Goal: Find specific page/section

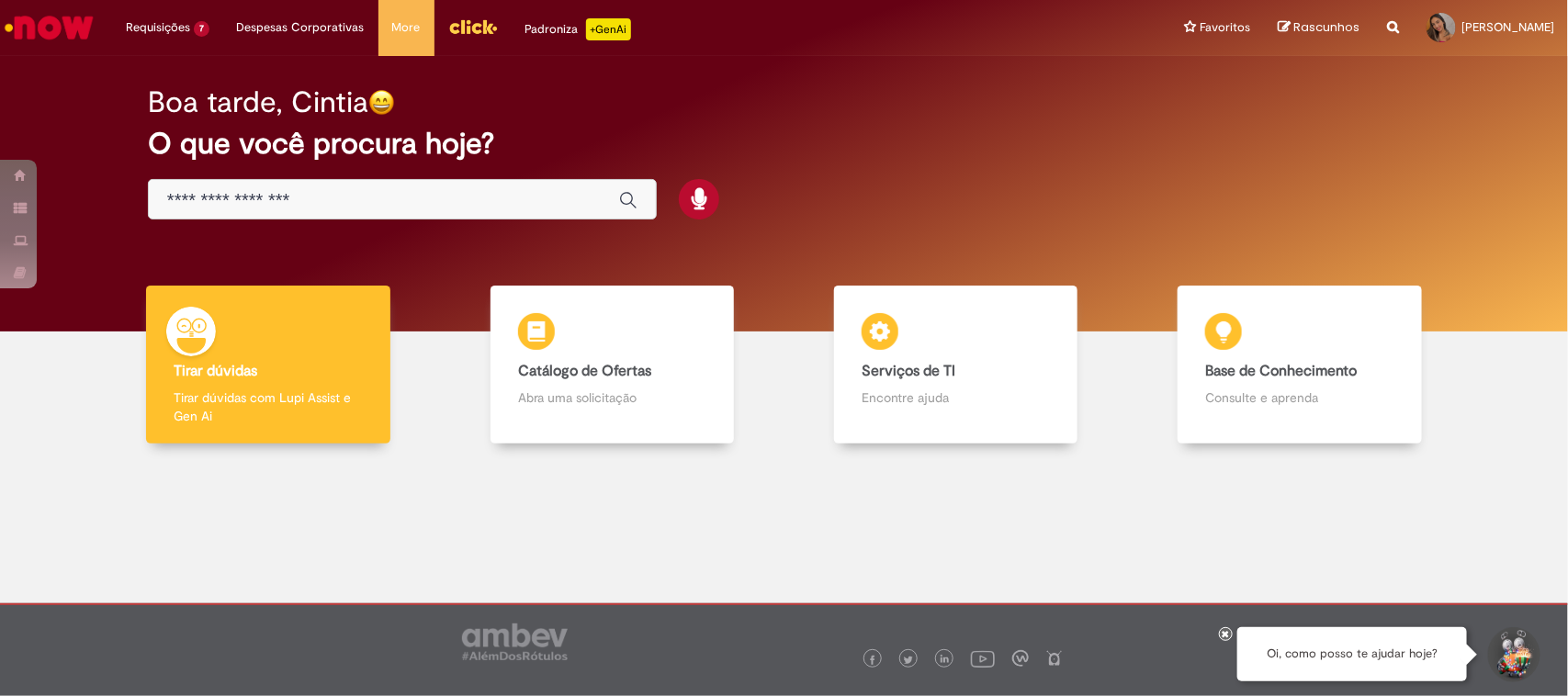
click at [465, 20] on img "Menu Cabeçalho" at bounding box center [474, 26] width 50 height 28
click at [275, 212] on div "Global" at bounding box center [402, 199] width 509 height 41
click at [397, 180] on div "Global" at bounding box center [402, 199] width 509 height 41
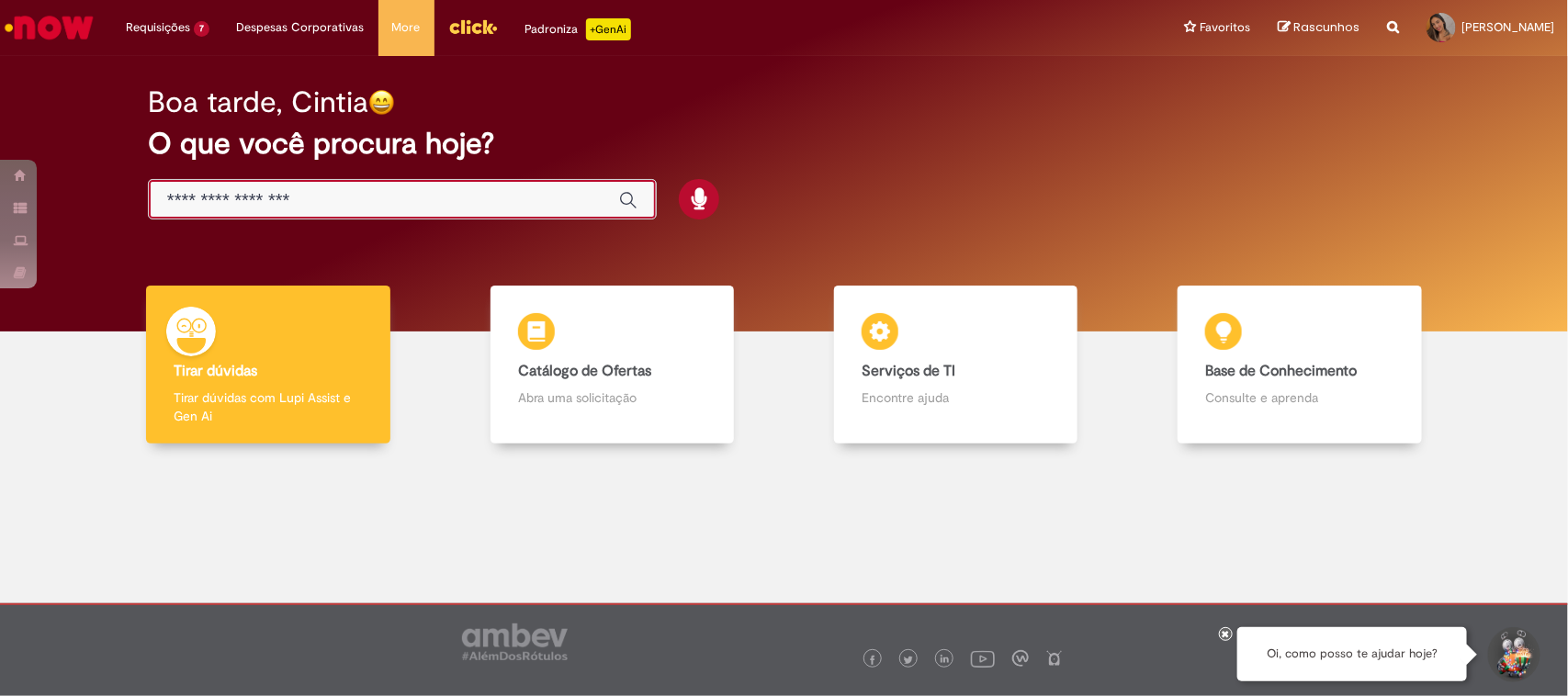
click at [389, 193] on input "Basta digitar aqui" at bounding box center [384, 201] width 433 height 21
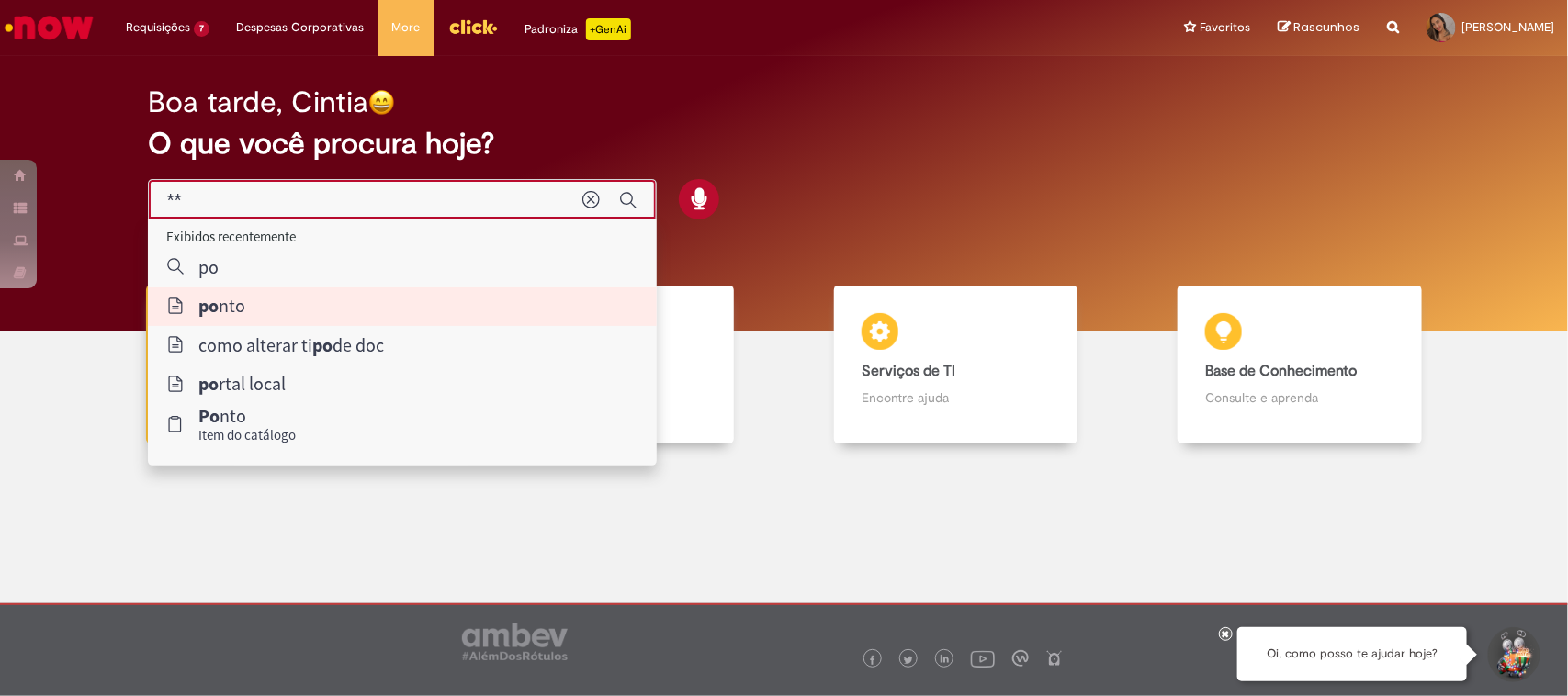
type input "*****"
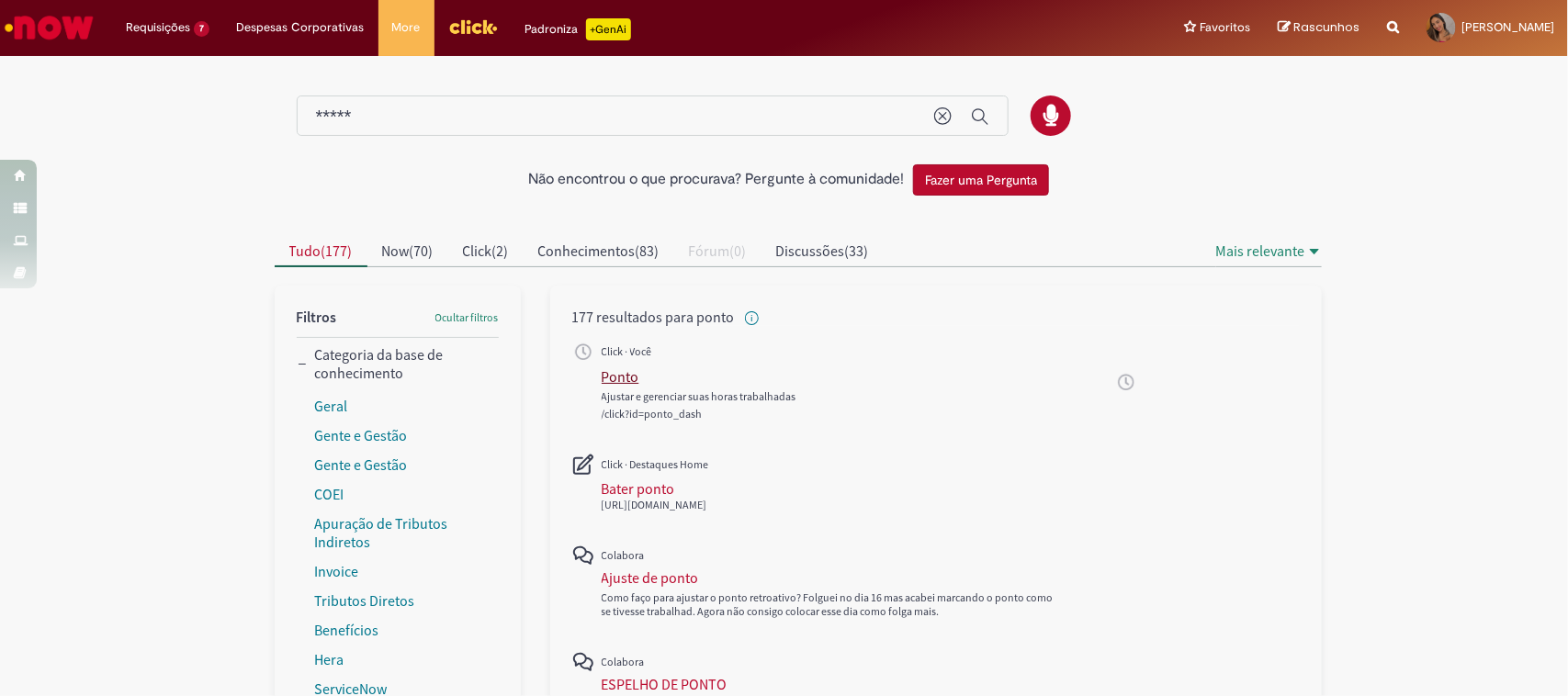
click at [611, 371] on div "Ponto" at bounding box center [620, 376] width 38 height 18
